Goal: Find specific page/section: Find specific page/section

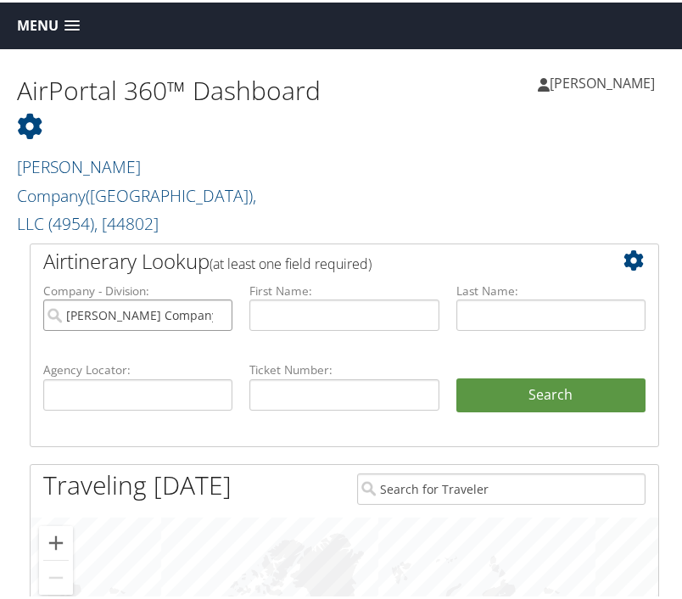
click at [215, 297] on input "Nielsen Company(US), LLC" at bounding box center [137, 312] width 189 height 31
click at [159, 297] on input "search" at bounding box center [137, 312] width 189 height 31
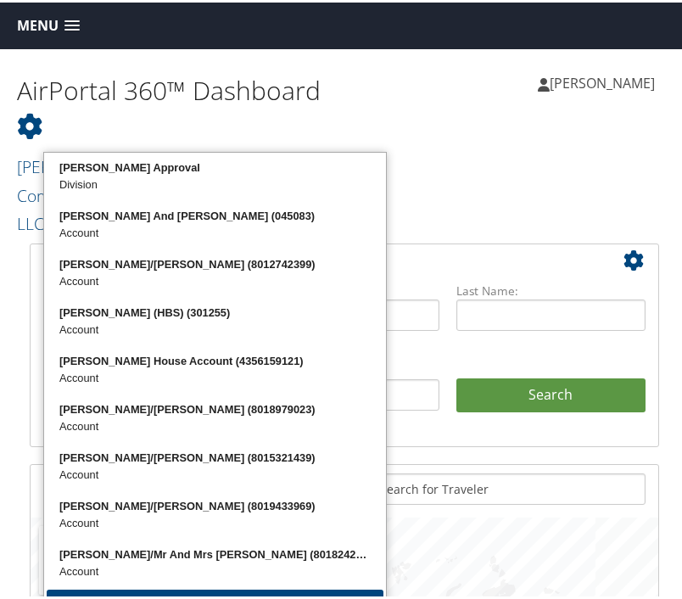
type input "ensen"
click at [405, 139] on div "AirPortal 360™ Dashboard Nielsen Company(US), LLC ( 4954 ) , [ 44802 ] Nielsen …" at bounding box center [344, 144] width 689 height 194
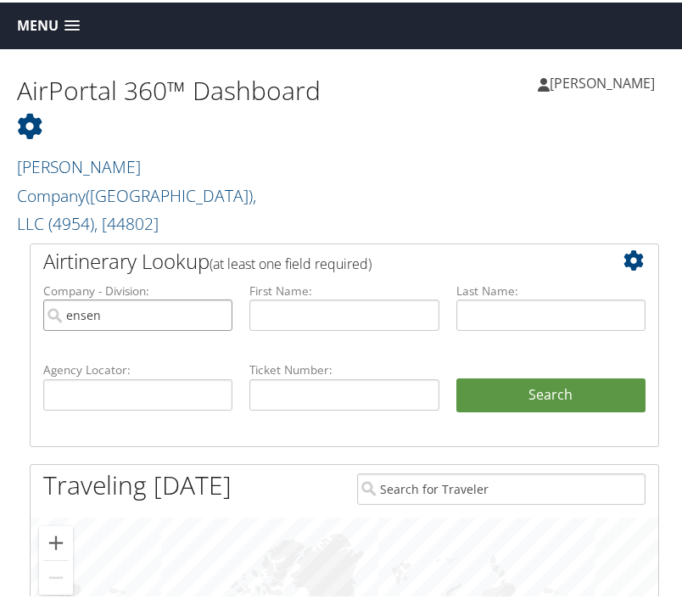
click at [116, 297] on input "ensen" at bounding box center [137, 312] width 189 height 31
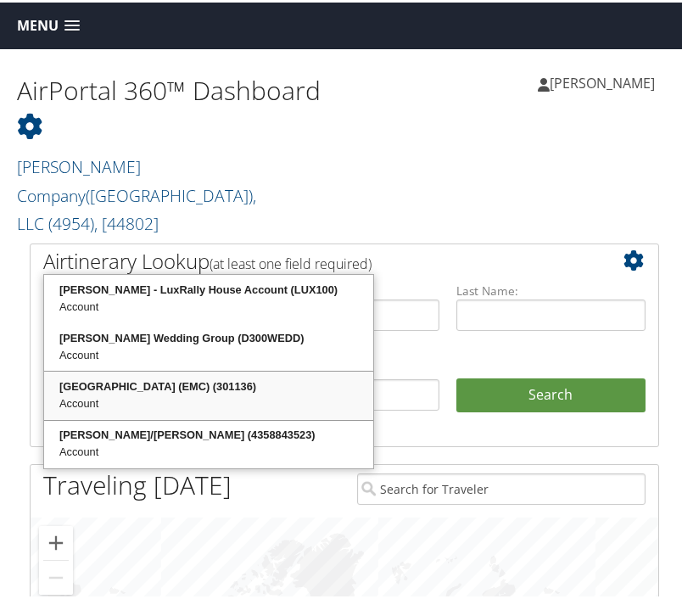
click at [148, 388] on div "Eisenhower Medical Center (EMC) (301136)" at bounding box center [209, 384] width 324 height 17
type input "[GEOGRAPHIC_DATA] (EMC)"
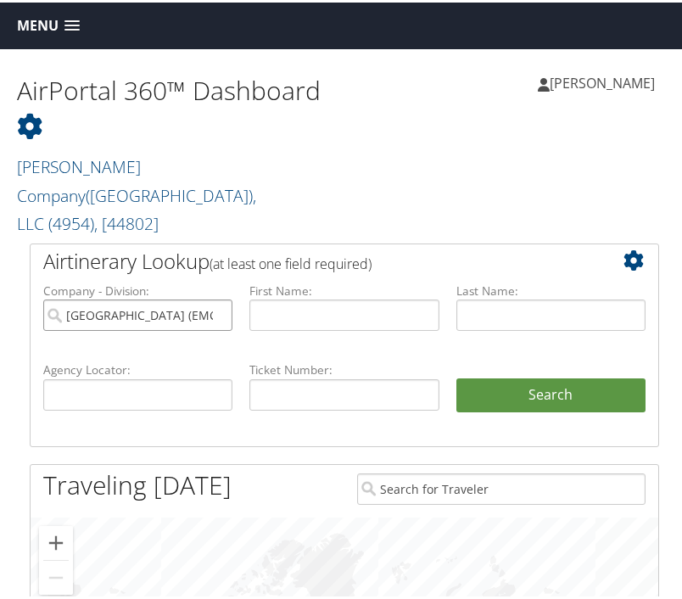
scroll to position [0, 41]
drag, startPoint x: 63, startPoint y: 254, endPoint x: 220, endPoint y: 254, distance: 156.9
click at [220, 297] on input "[GEOGRAPHIC_DATA] (EMC)" at bounding box center [137, 312] width 189 height 31
click at [427, 116] on div "Sharaine Vicente Sharaine Vicente My Settings Travel Agency Contacts Log Consul…" at bounding box center [516, 87] width 344 height 65
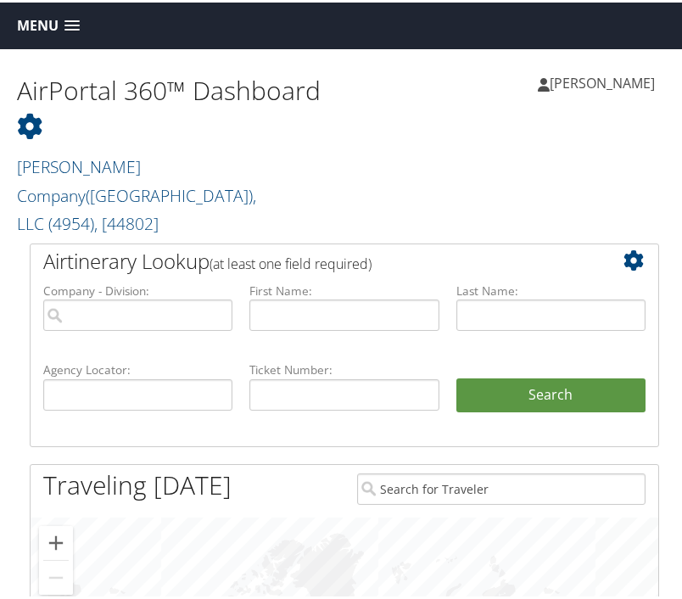
click at [405, 121] on div "AirPortal 360™ Dashboard Nielsen Company(US), LLC ( 4954 ) , [ 44802 ] Nielsen …" at bounding box center [344, 144] width 689 height 194
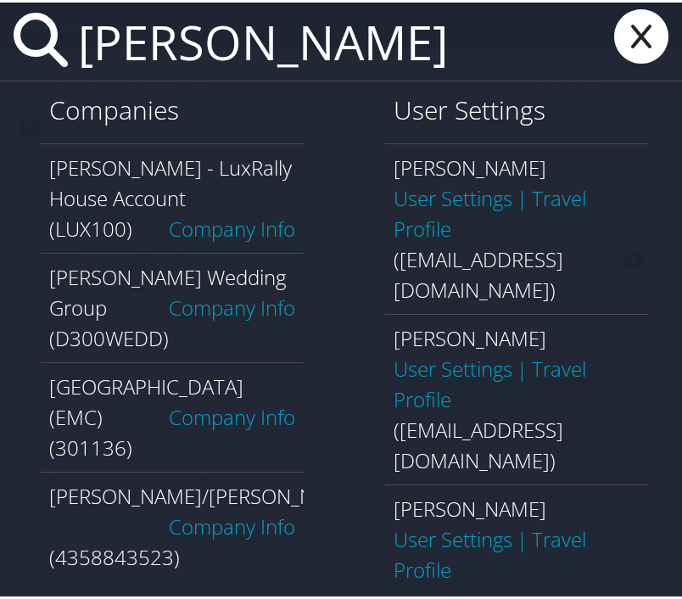
type input "eisen"
click at [188, 428] on link "Company Info" at bounding box center [232, 414] width 126 height 28
